Goal: Information Seeking & Learning: Find specific fact

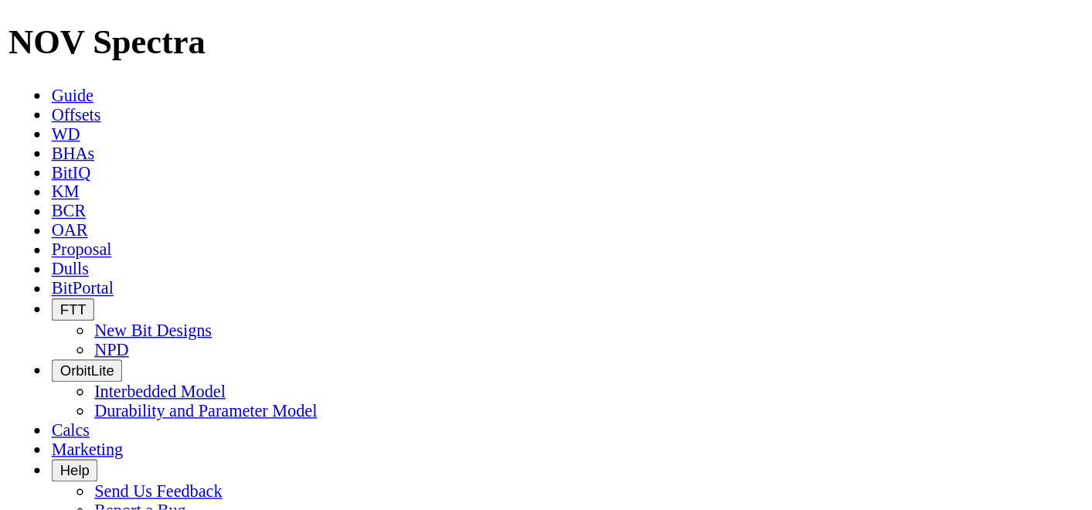
scroll to position [77, 0]
click at [152, 366] on icon "button" at bounding box center [152, 507] width 0 height 0
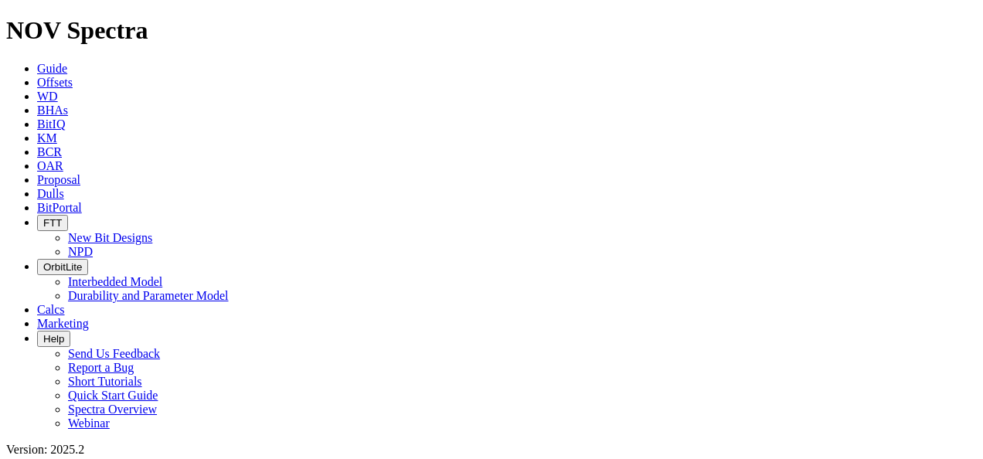
scroll to position [86, 0]
drag, startPoint x: 1040, startPoint y: 0, endPoint x: 169, endPoint y: 68, distance: 873.6
type input "tk59"
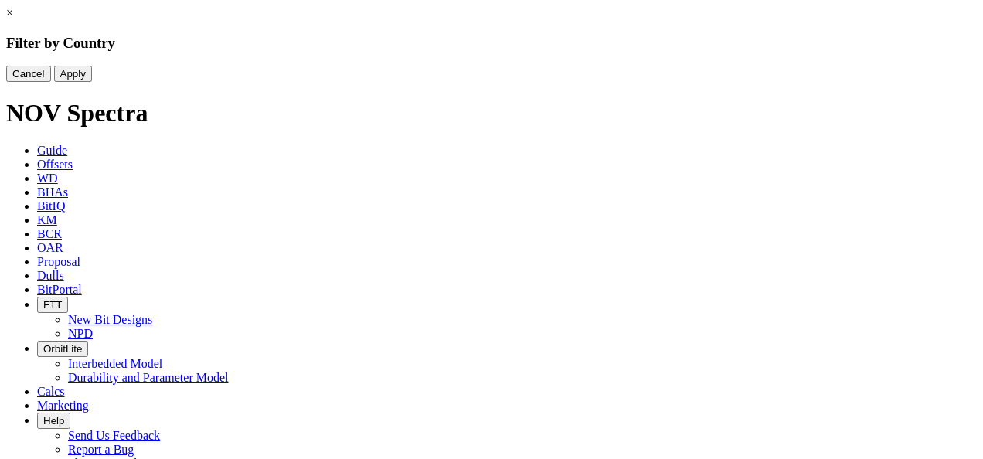
click at [13, 19] on link "×" at bounding box center [9, 12] width 7 height 13
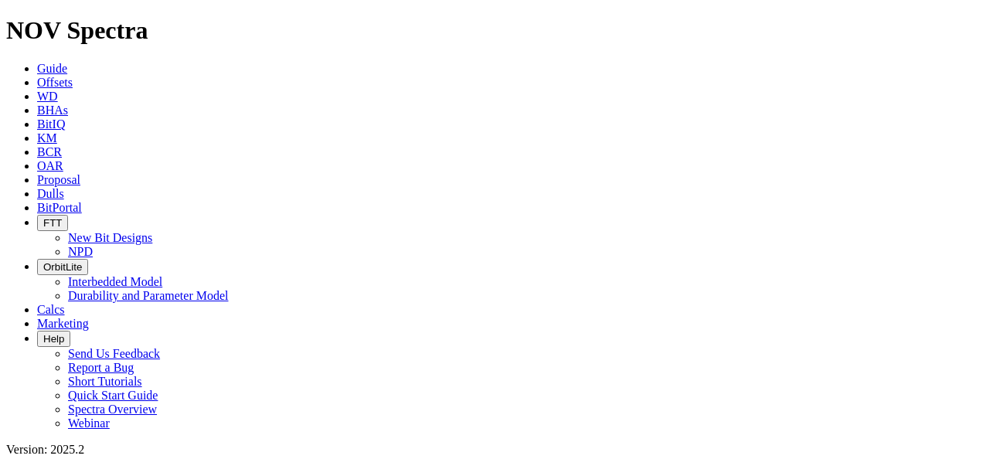
scroll to position [689, 0]
select select
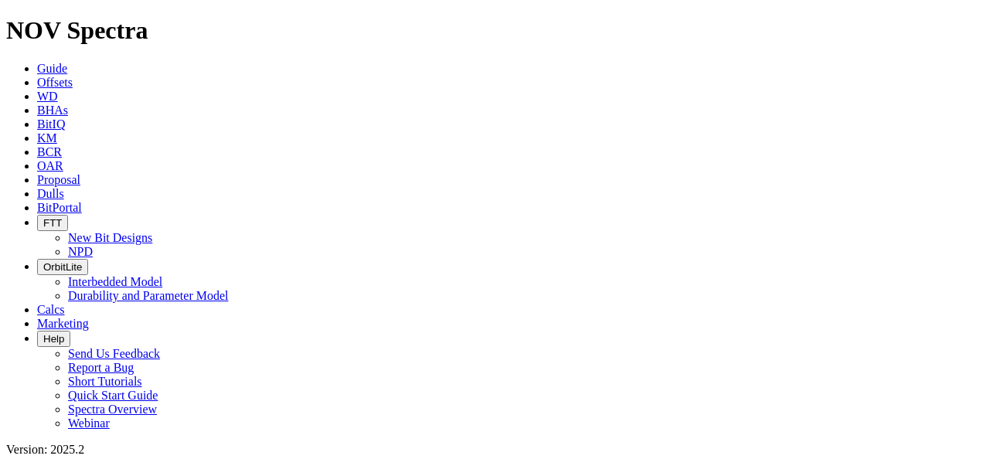
scroll to position [70, 0]
checkbox input "true"
type input "[DATE]"
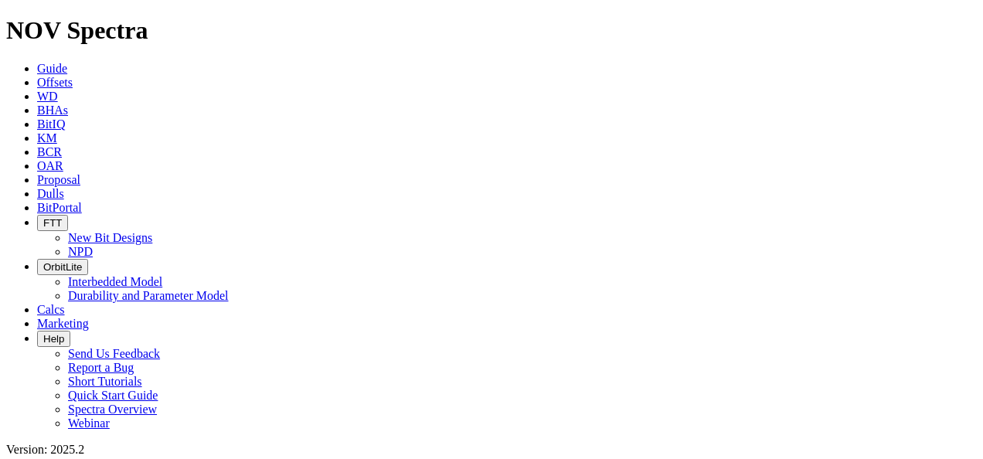
select select
type input "tk59"
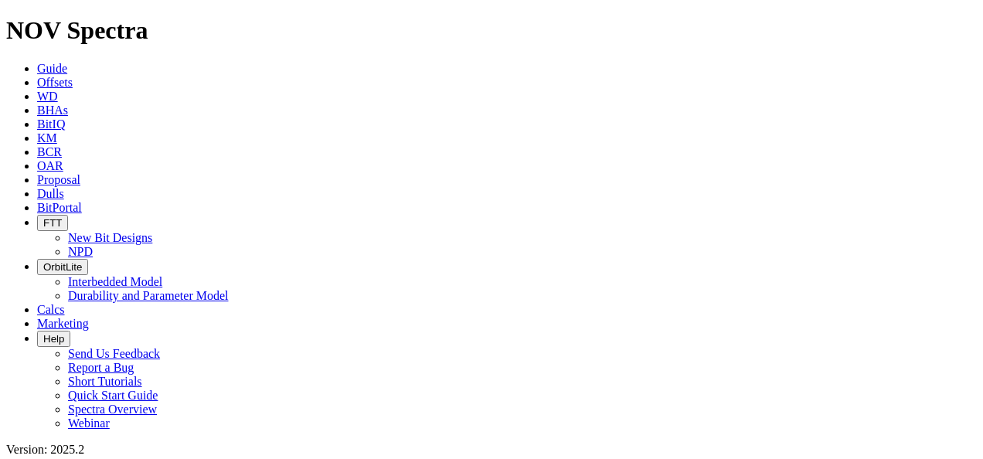
checkbox input "false"
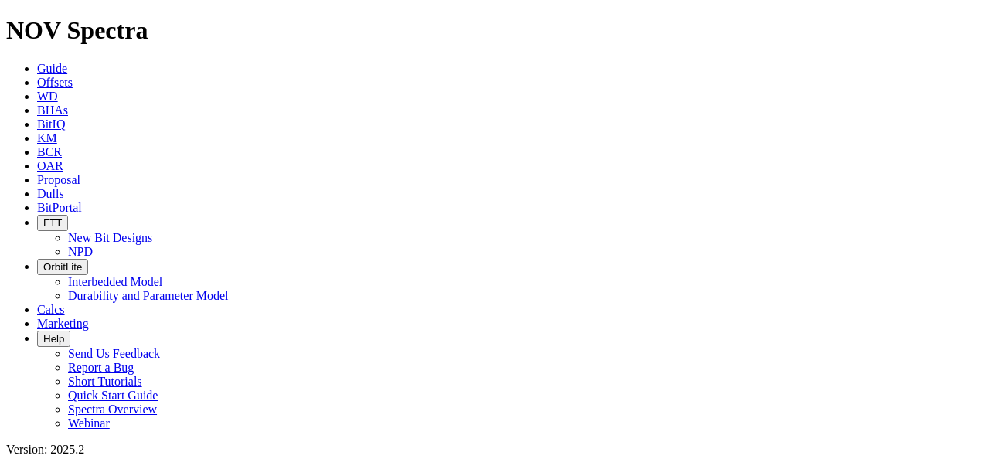
scroll to position [721, 0]
type input "59"
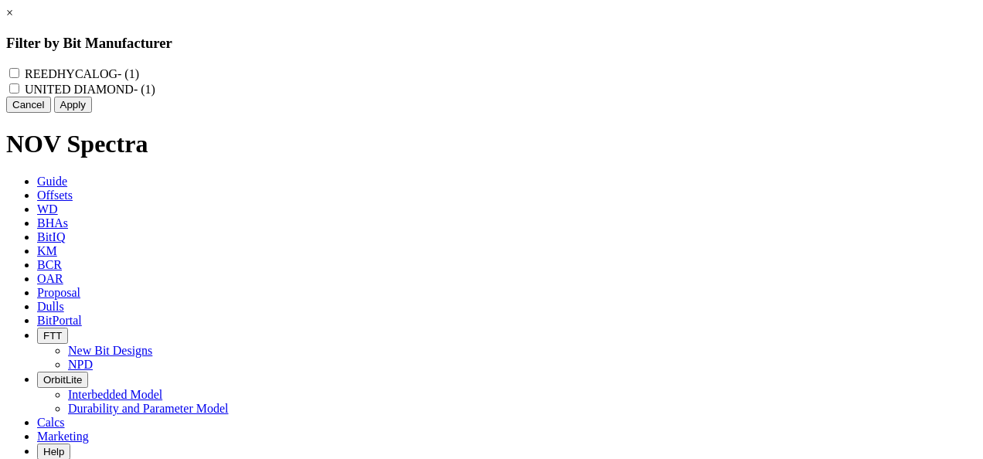
click at [139, 74] on label "REEDHYCALOG - (1)" at bounding box center [82, 73] width 114 height 13
click at [19, 74] on input "REEDHYCALOG - (1)" at bounding box center [14, 73] width 10 height 10
checkbox input "true"
click at [92, 113] on button "Apply" at bounding box center [73, 105] width 38 height 16
